Goal: Book appointment/travel/reservation

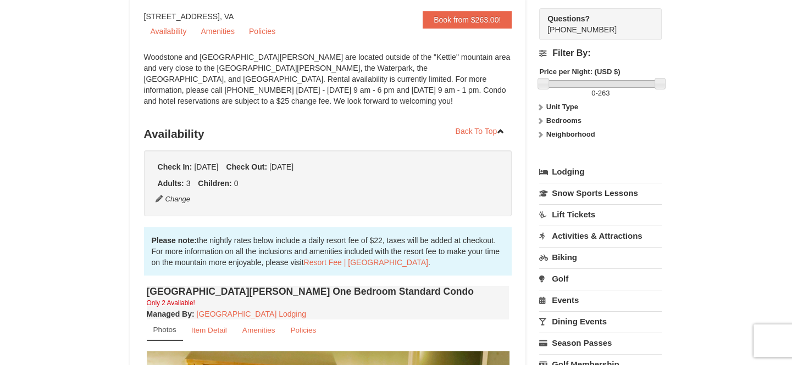
scroll to position [99, 0]
click at [541, 107] on icon at bounding box center [540, 107] width 8 height 8
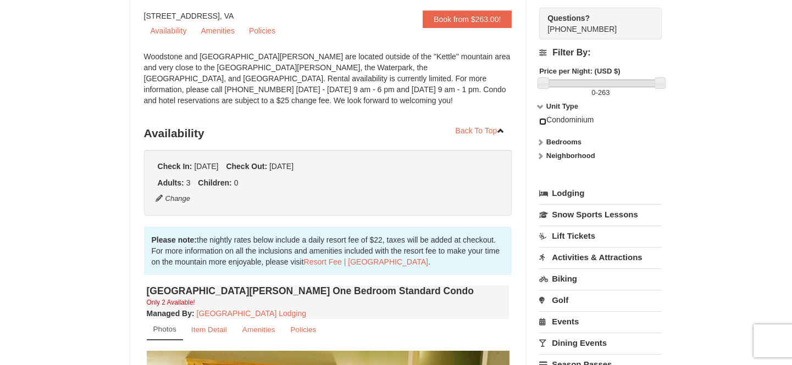
click at [541, 123] on input "checkbox" at bounding box center [542, 121] width 7 height 7
checkbox input "true"
click at [543, 143] on icon at bounding box center [540, 142] width 8 height 8
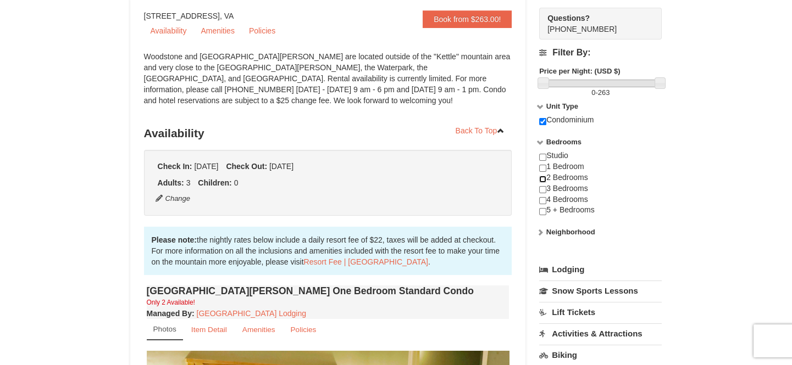
click at [544, 181] on input "checkbox" at bounding box center [542, 179] width 7 height 7
checkbox input "true"
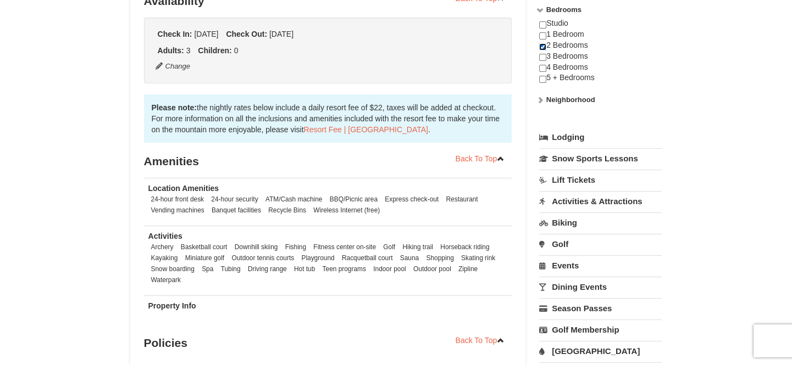
scroll to position [249, 0]
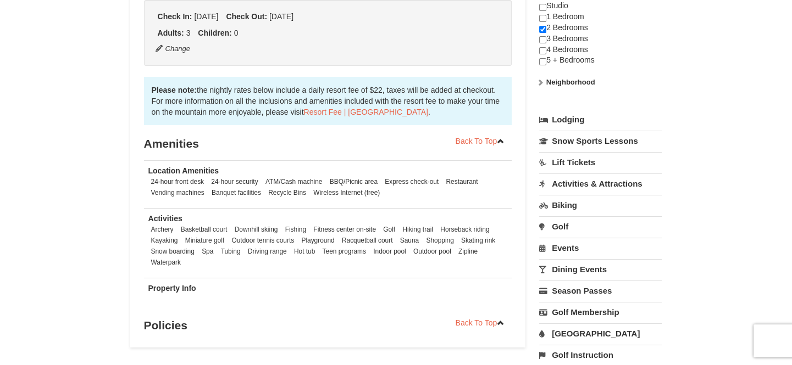
click at [540, 82] on icon at bounding box center [540, 83] width 8 height 8
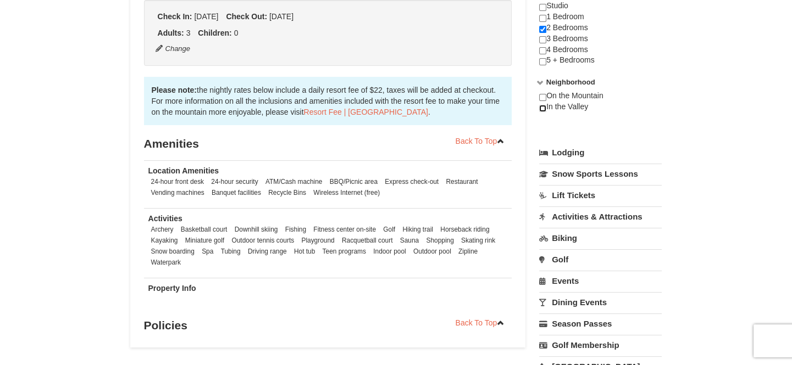
click at [542, 109] on input "checkbox" at bounding box center [542, 108] width 7 height 7
checkbox input "true"
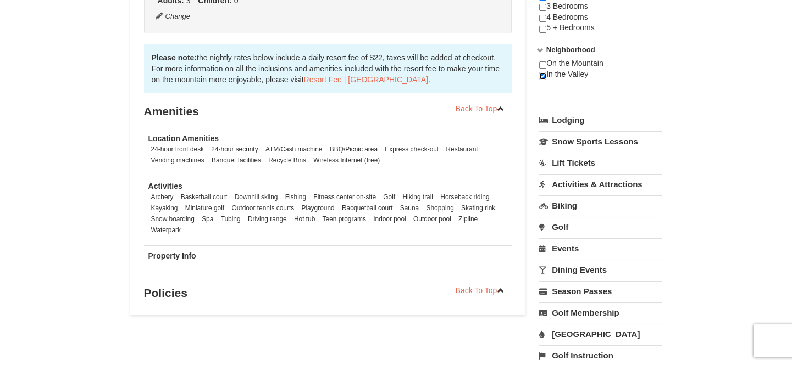
scroll to position [299, 0]
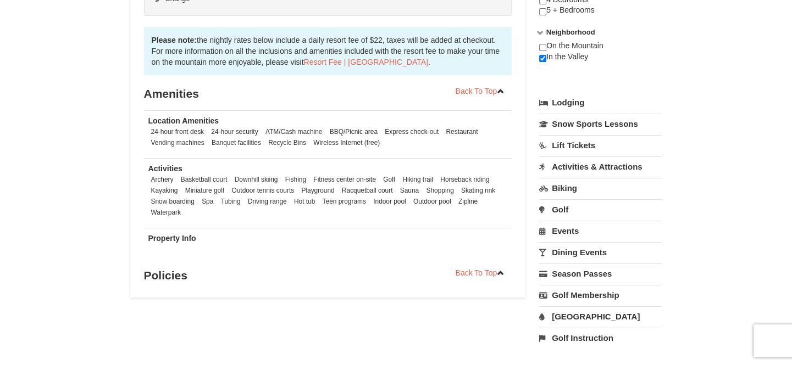
click at [573, 107] on link "Lodging" at bounding box center [600, 103] width 123 height 20
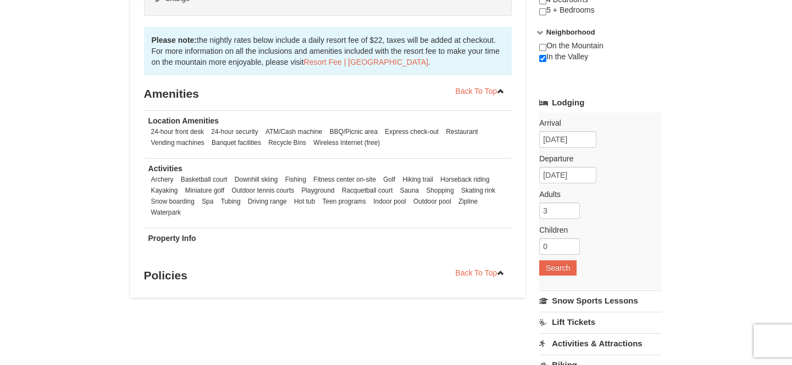
click at [573, 107] on link "Lodging" at bounding box center [600, 103] width 123 height 20
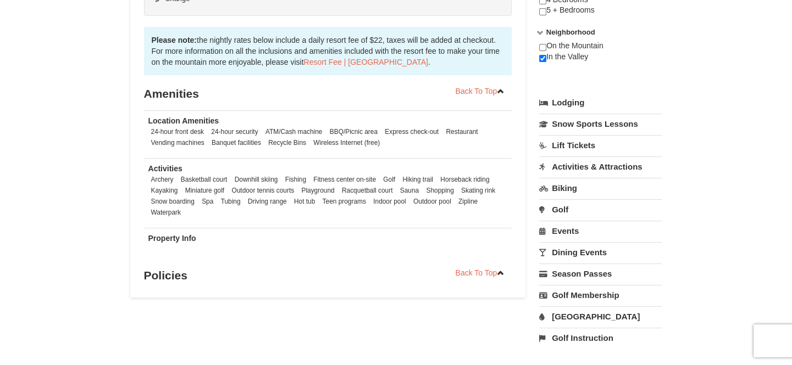
click at [576, 102] on link "Lodging" at bounding box center [600, 103] width 123 height 20
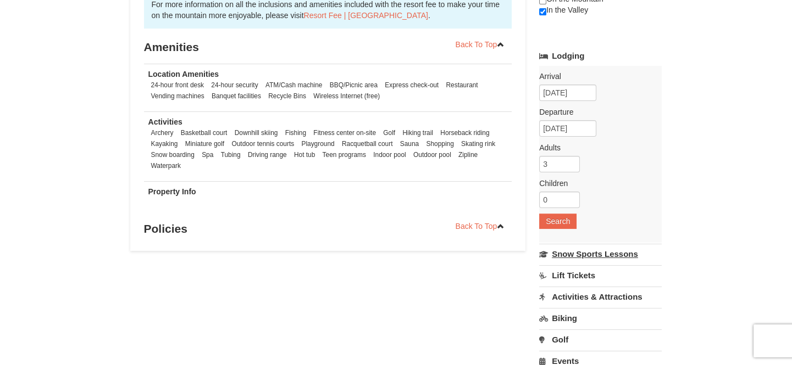
scroll to position [449, 0]
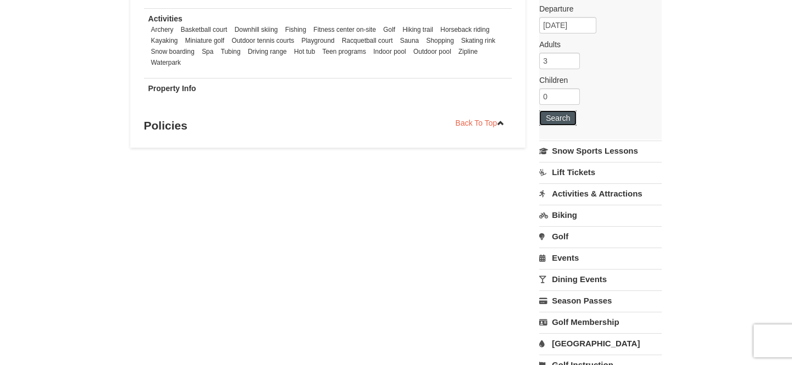
click at [566, 123] on button "Search" at bounding box center [557, 117] width 37 height 15
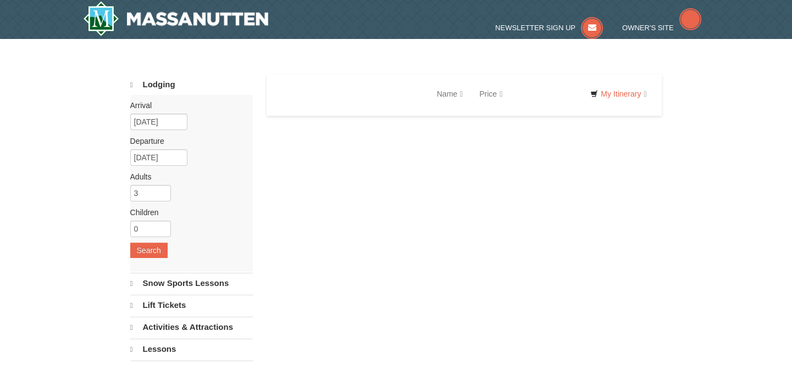
select select "9"
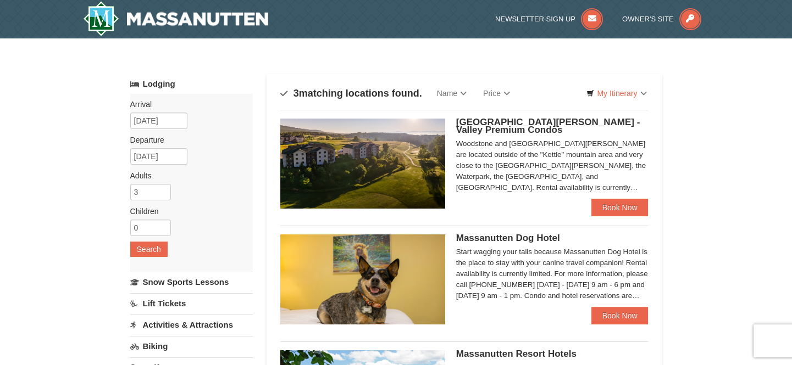
click at [566, 147] on div "Woodstone and [GEOGRAPHIC_DATA][PERSON_NAME] are located outside of the "Kettle…" at bounding box center [552, 165] width 192 height 55
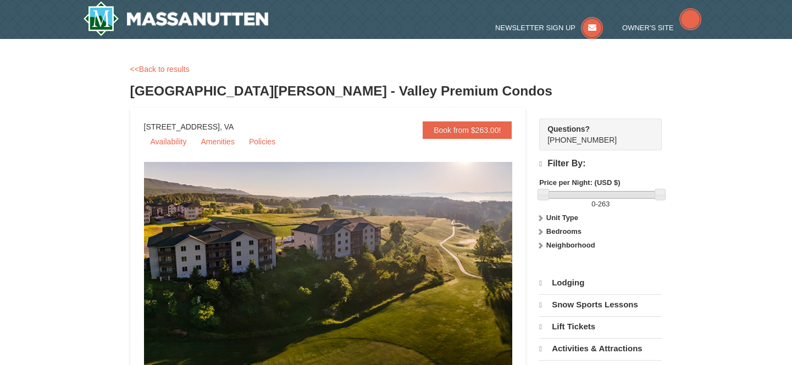
select select "9"
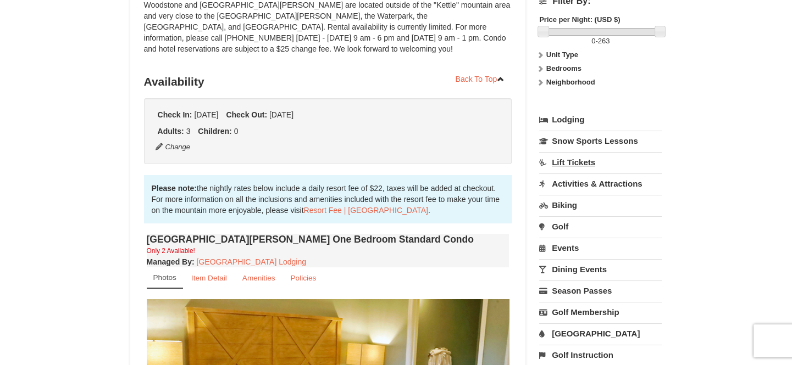
scroll to position [149, 0]
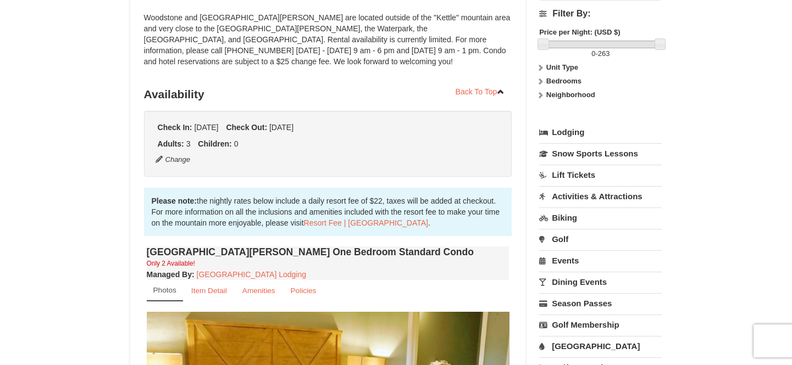
click at [546, 83] on strong "Bedrooms" at bounding box center [563, 81] width 35 height 8
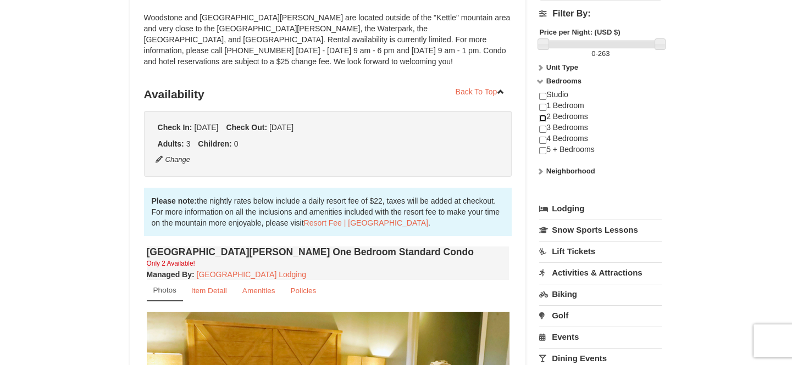
click at [544, 119] on input "checkbox" at bounding box center [542, 118] width 7 height 7
checkbox input "true"
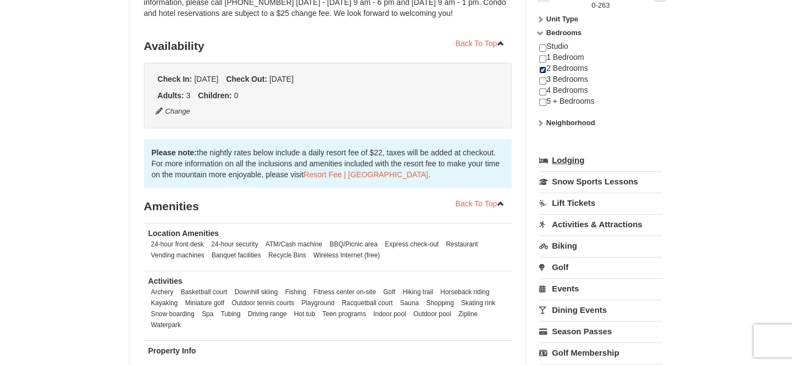
scroll to position [148, 0]
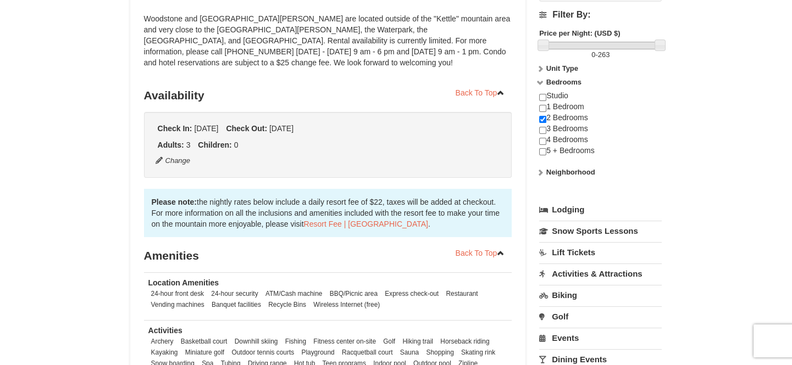
click at [548, 171] on strong "Neighborhood" at bounding box center [570, 172] width 49 height 8
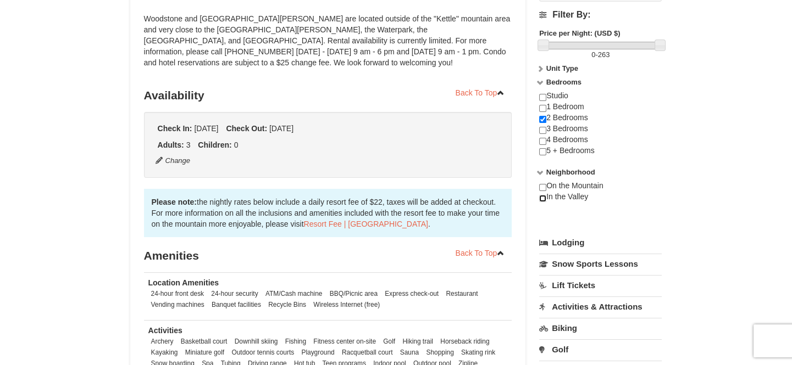
click at [542, 200] on input "checkbox" at bounding box center [542, 198] width 7 height 7
checkbox input "true"
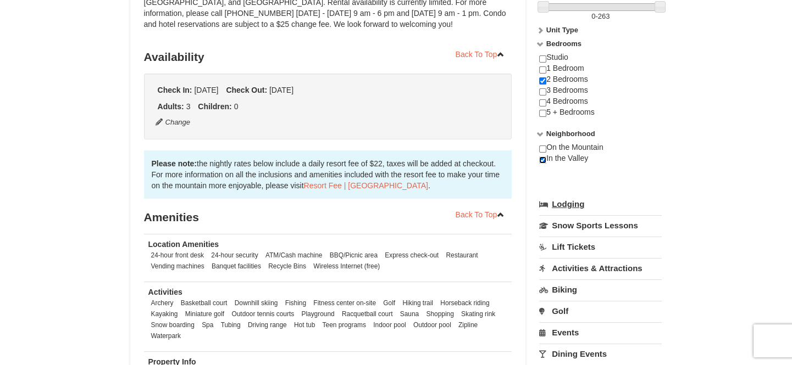
scroll to position [248, 0]
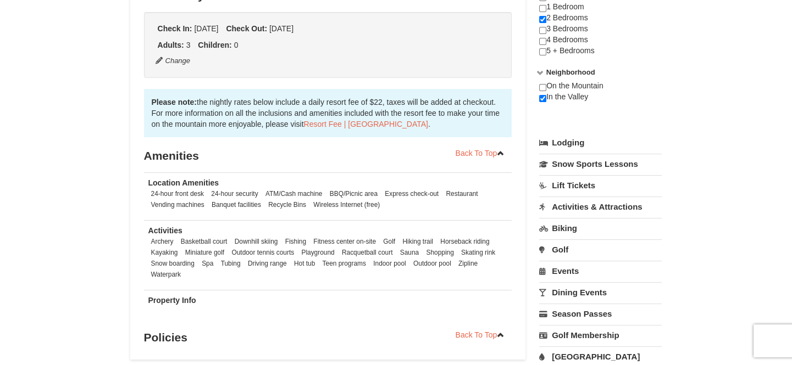
click at [603, 147] on link "Lodging" at bounding box center [600, 143] width 123 height 20
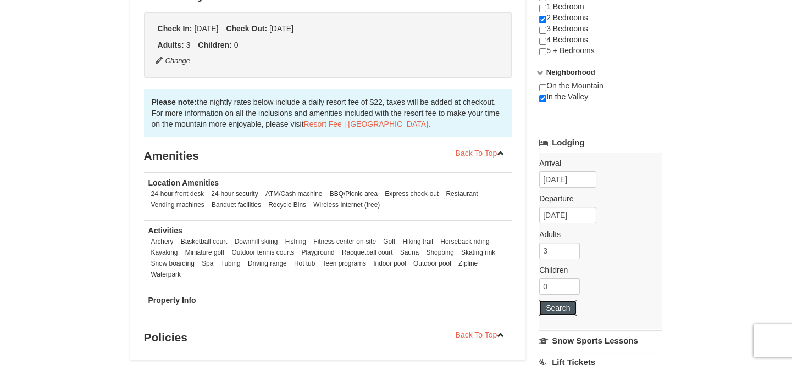
click at [564, 309] on button "Search" at bounding box center [557, 308] width 37 height 15
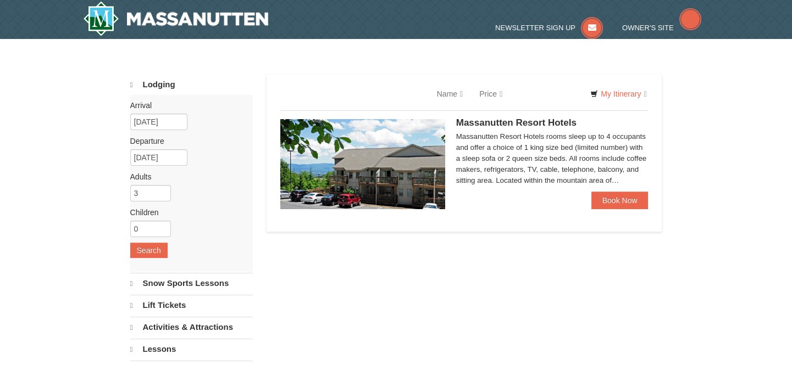
select select "9"
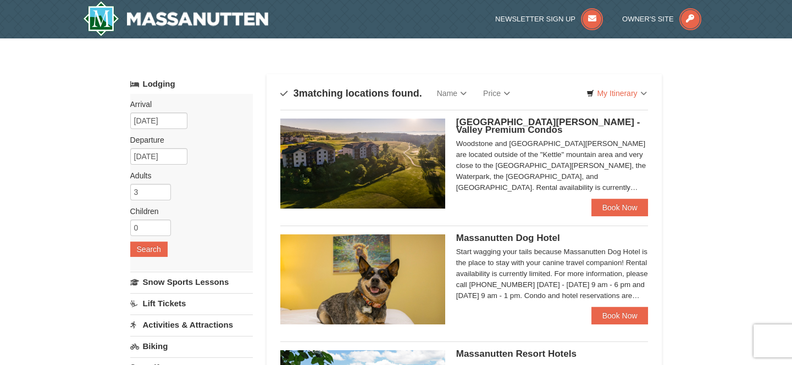
click at [523, 130] on h5 "[GEOGRAPHIC_DATA][PERSON_NAME] - Valley Premium Condos" at bounding box center [552, 126] width 192 height 15
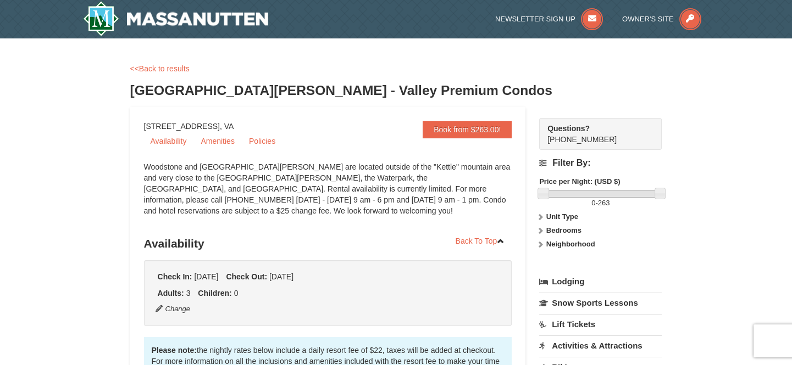
click at [547, 235] on label "Bedrooms" at bounding box center [600, 230] width 123 height 11
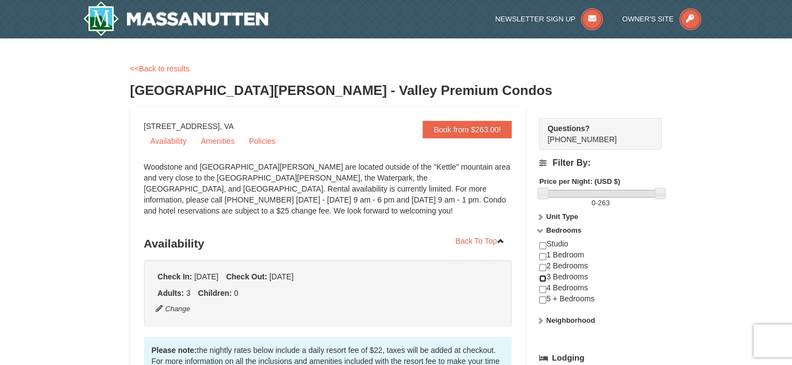
click at [543, 280] on input "checkbox" at bounding box center [542, 278] width 7 height 7
checkbox input "true"
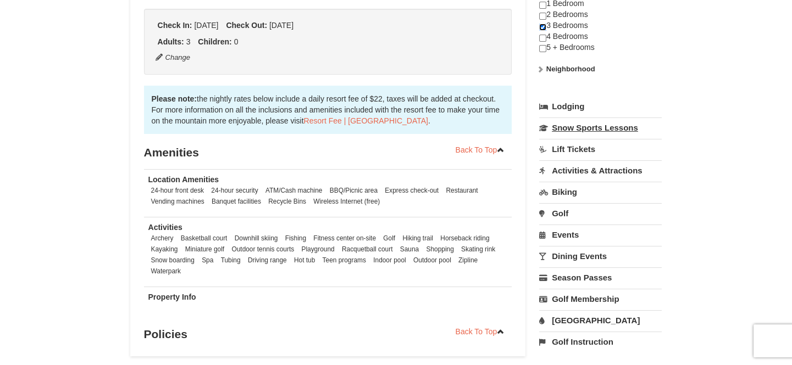
scroll to position [249, 0]
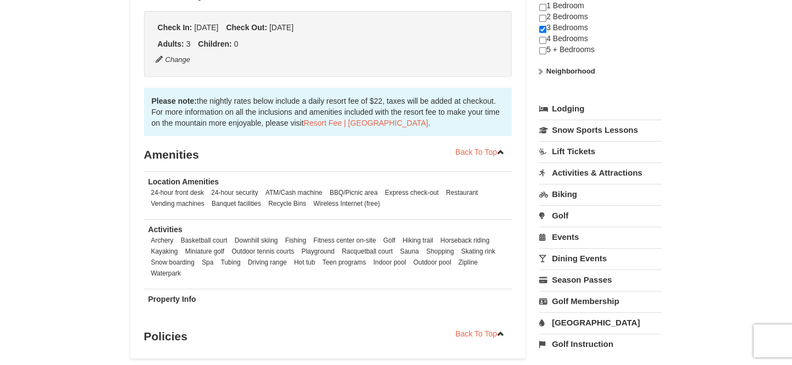
click at [593, 110] on link "Lodging" at bounding box center [600, 109] width 123 height 20
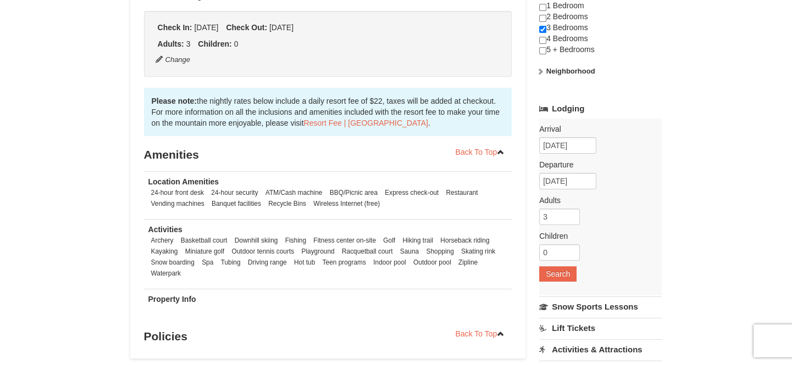
click at [590, 72] on strong "Neighborhood" at bounding box center [570, 71] width 49 height 8
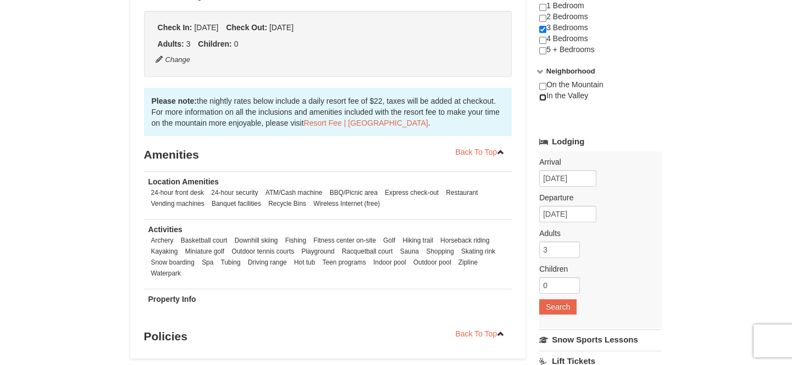
click at [543, 97] on input "checkbox" at bounding box center [542, 97] width 7 height 7
checkbox input "true"
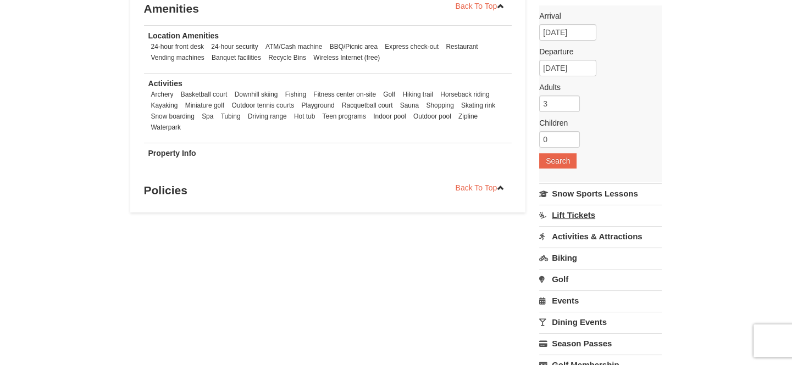
scroll to position [399, 0]
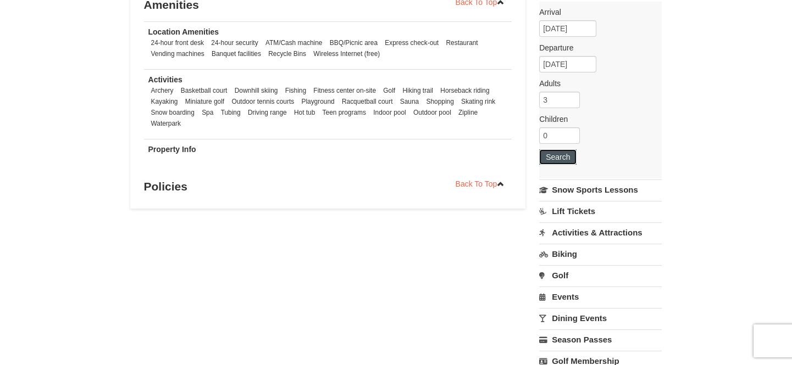
click at [568, 158] on button "Search" at bounding box center [557, 156] width 37 height 15
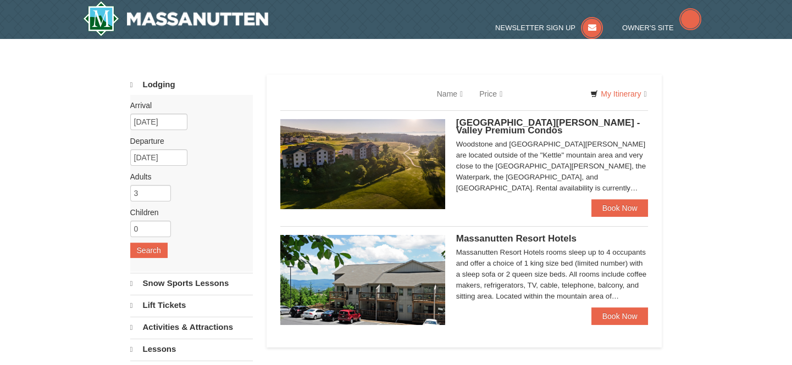
select select "9"
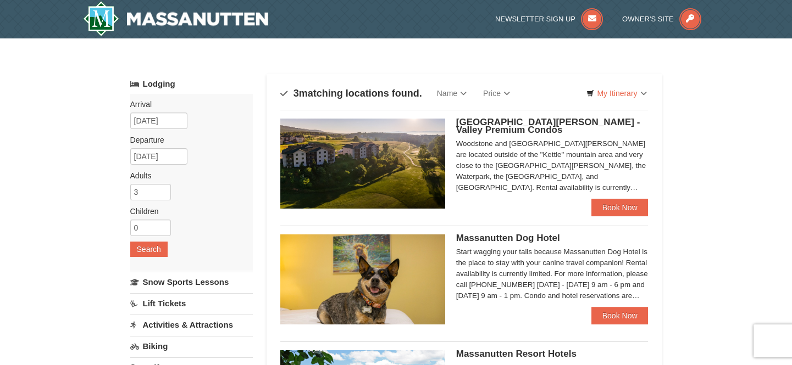
click at [548, 148] on div "Woodstone and [GEOGRAPHIC_DATA][PERSON_NAME] are located outside of the "Kettle…" at bounding box center [552, 165] width 192 height 55
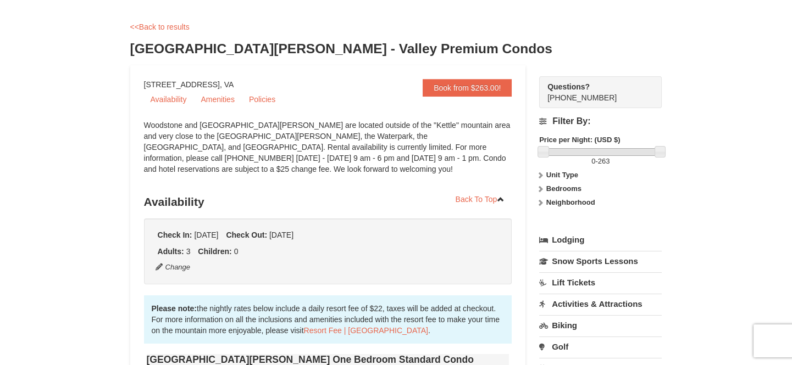
scroll to position [99, 0]
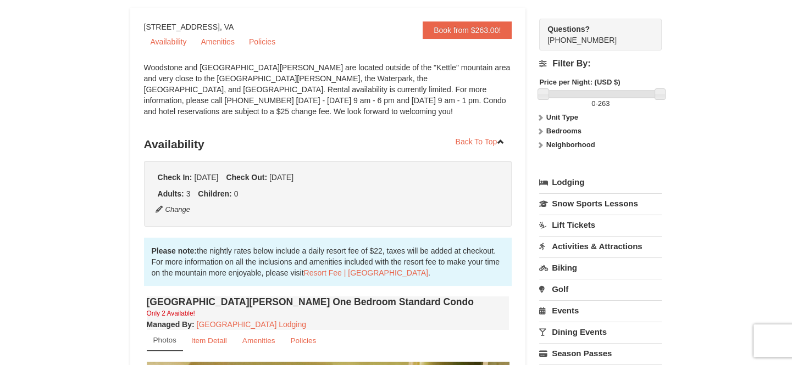
click at [565, 119] on strong "Unit Type" at bounding box center [562, 117] width 32 height 8
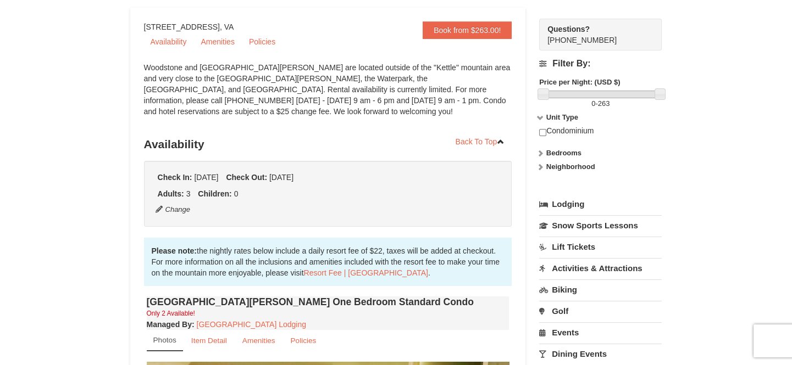
click at [542, 131] on input "checkbox" at bounding box center [542, 132] width 7 height 7
checkbox input "true"
click at [559, 154] on strong "Bedrooms" at bounding box center [563, 153] width 35 height 8
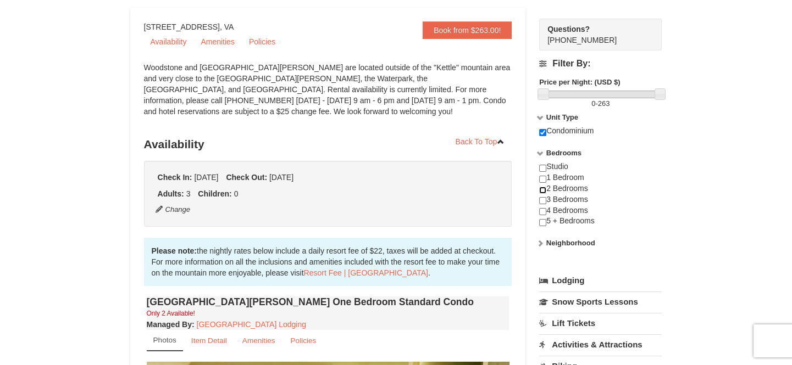
click at [543, 190] on input "checkbox" at bounding box center [542, 190] width 7 height 7
checkbox input "true"
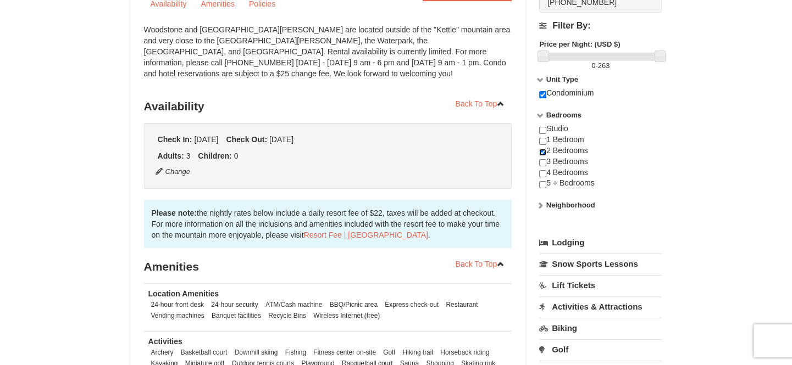
scroll to position [199, 0]
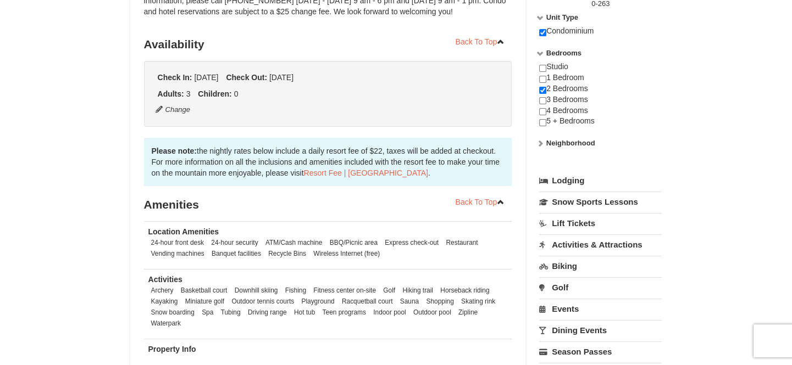
click at [543, 143] on icon at bounding box center [540, 144] width 8 height 8
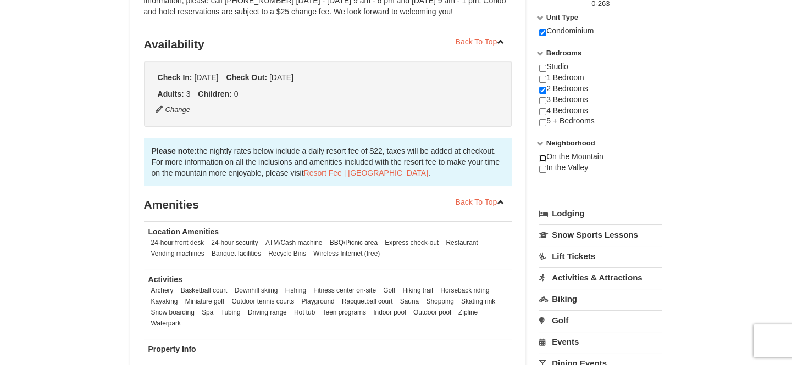
click at [543, 159] on input "checkbox" at bounding box center [542, 158] width 7 height 7
checkbox input "true"
click at [542, 168] on input "checkbox" at bounding box center [542, 169] width 7 height 7
checkbox input "true"
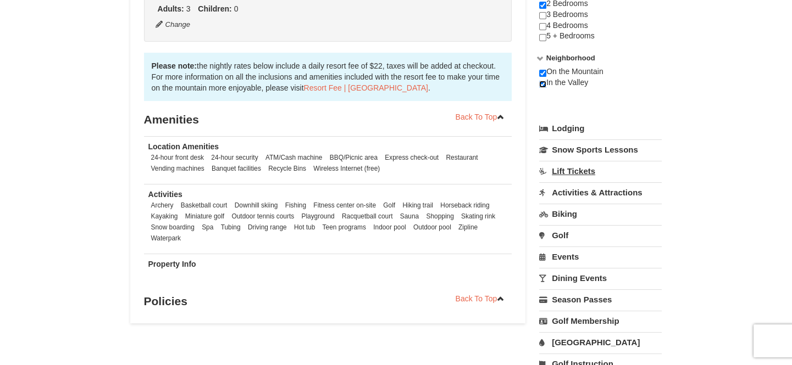
scroll to position [299, 0]
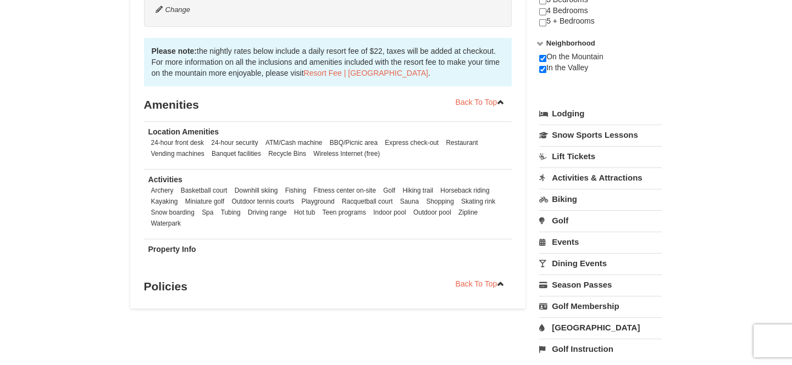
click at [574, 116] on link "Lodging" at bounding box center [600, 114] width 123 height 20
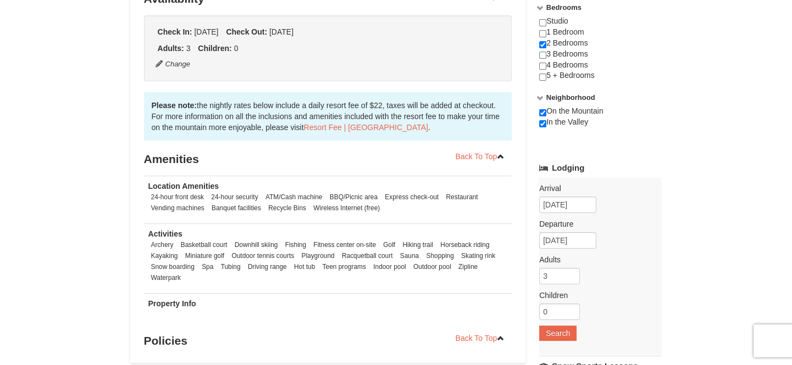
scroll to position [249, 0]
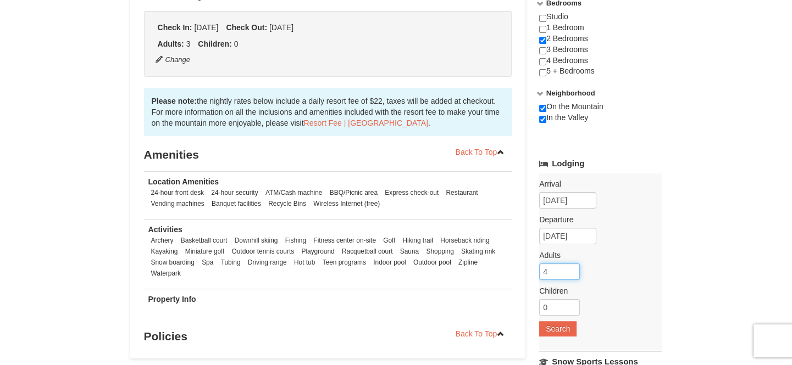
click at [574, 270] on input "4" at bounding box center [559, 272] width 41 height 16
type input "3"
click at [571, 274] on input "3" at bounding box center [559, 272] width 41 height 16
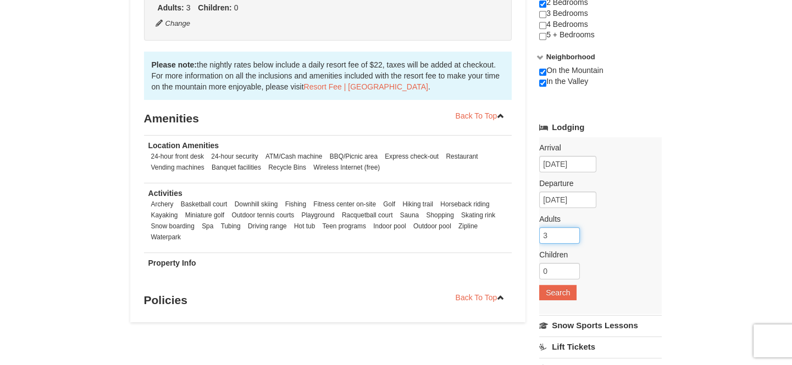
scroll to position [349, 0]
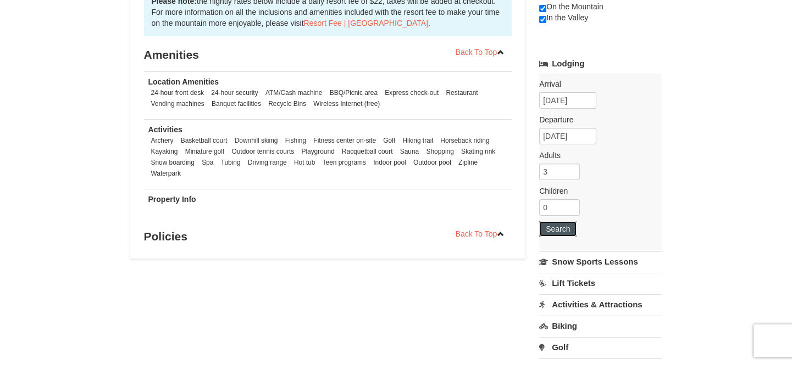
click at [549, 230] on button "Search" at bounding box center [557, 228] width 37 height 15
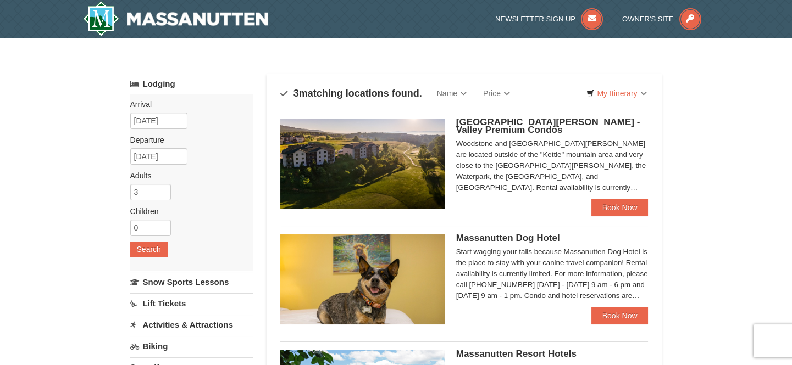
click at [527, 123] on span "[GEOGRAPHIC_DATA][PERSON_NAME] - Valley Premium Condos" at bounding box center [548, 126] width 184 height 18
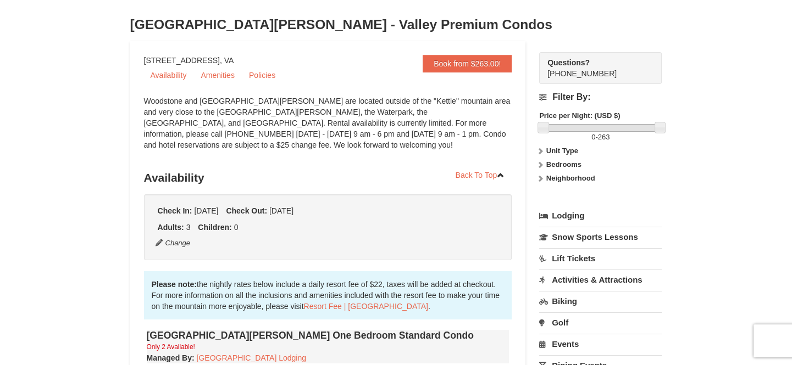
scroll to position [49, 0]
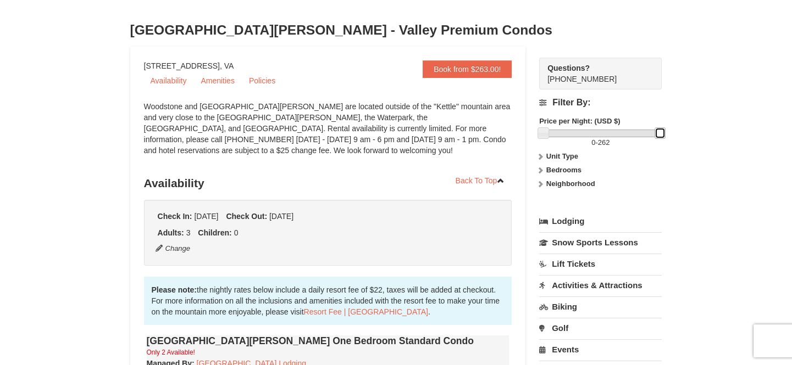
drag, startPoint x: 661, startPoint y: 131, endPoint x: 674, endPoint y: 131, distance: 12.6
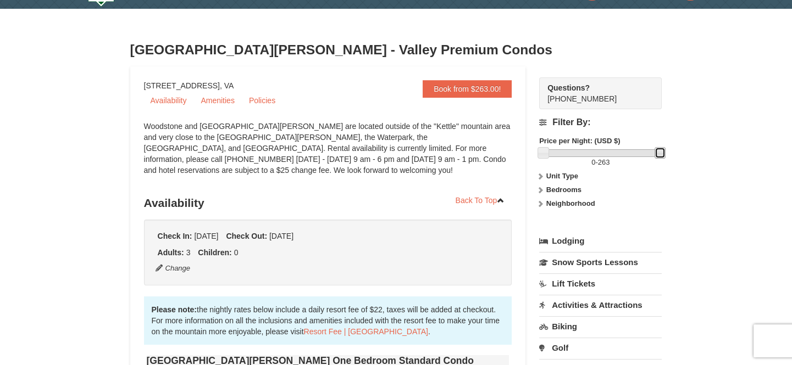
scroll to position [0, 0]
